Goal: Task Accomplishment & Management: Use online tool/utility

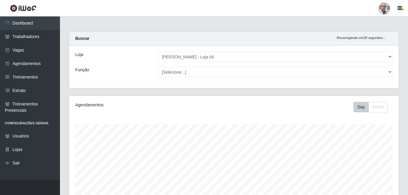
select select "251"
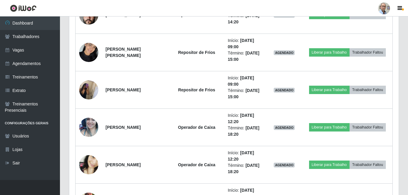
scroll to position [2063, 0]
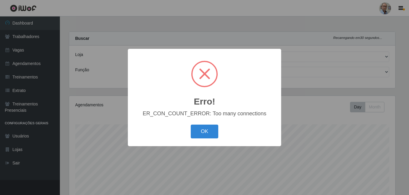
select select "251"
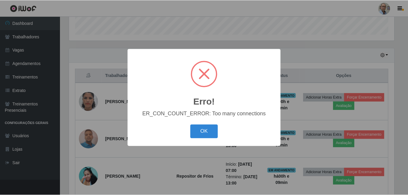
scroll to position [124, 326]
click at [206, 133] on button "OK" at bounding box center [205, 132] width 28 height 14
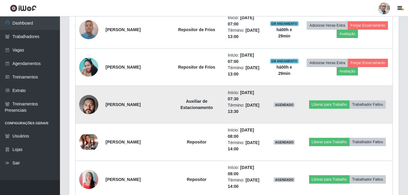
scroll to position [299, 0]
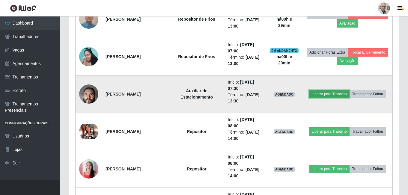
click at [330, 96] on button "Liberar para Trabalho" at bounding box center [329, 94] width 40 height 8
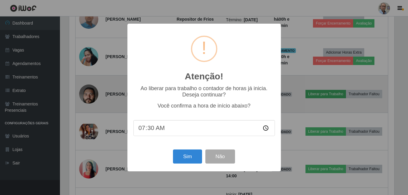
scroll to position [124, 326]
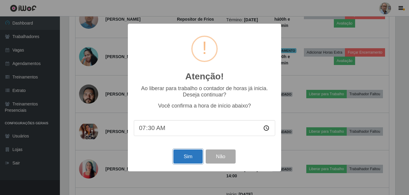
click at [189, 158] on button "Sim" at bounding box center [187, 156] width 29 height 14
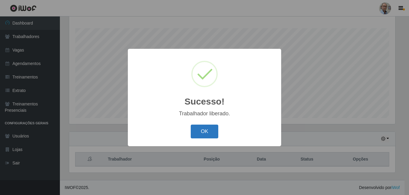
click at [210, 128] on button "OK" at bounding box center [205, 132] width 28 height 14
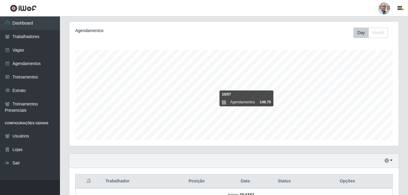
scroll to position [120, 0]
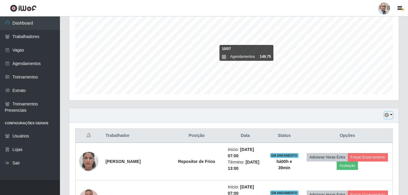
click at [391, 115] on button "button" at bounding box center [388, 115] width 8 height 7
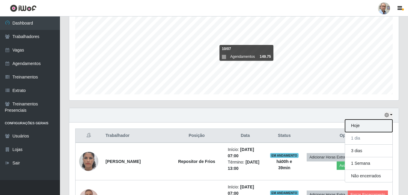
click at [365, 126] on button "Hoje" at bounding box center [368, 125] width 47 height 13
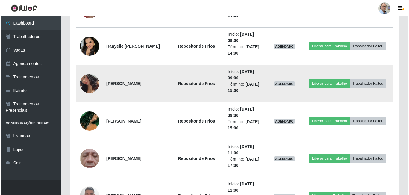
scroll to position [749, 0]
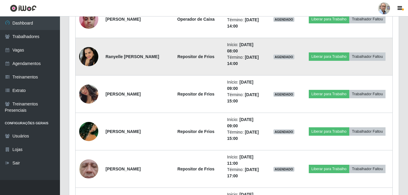
click at [91, 54] on img at bounding box center [88, 56] width 19 height 19
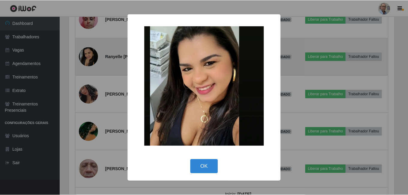
scroll to position [124, 326]
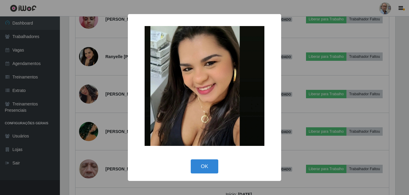
click at [107, 72] on div "× OK Cancel" at bounding box center [204, 97] width 409 height 195
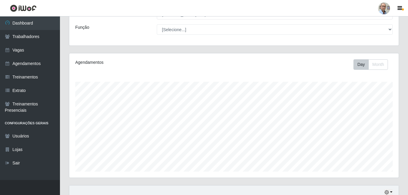
scroll to position [0, 0]
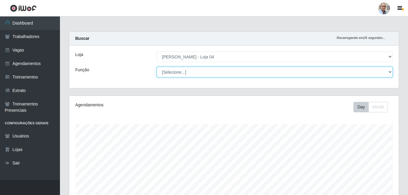
click at [301, 74] on select "[Selecione...] ASG ASG + ASG ++ Auxiliar de Depósito Auxiliar de Depósito + Aux…" at bounding box center [275, 72] width 236 height 10
select select "112"
click at [157, 67] on select "[Selecione...] ASG ASG + ASG ++ Auxiliar de Depósito Auxiliar de Depósito + Aux…" at bounding box center [275, 72] width 236 height 10
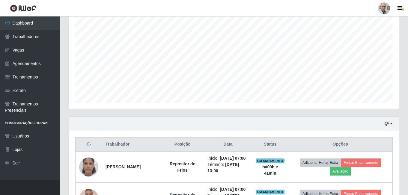
scroll to position [21, 0]
